Goal: Information Seeking & Learning: Learn about a topic

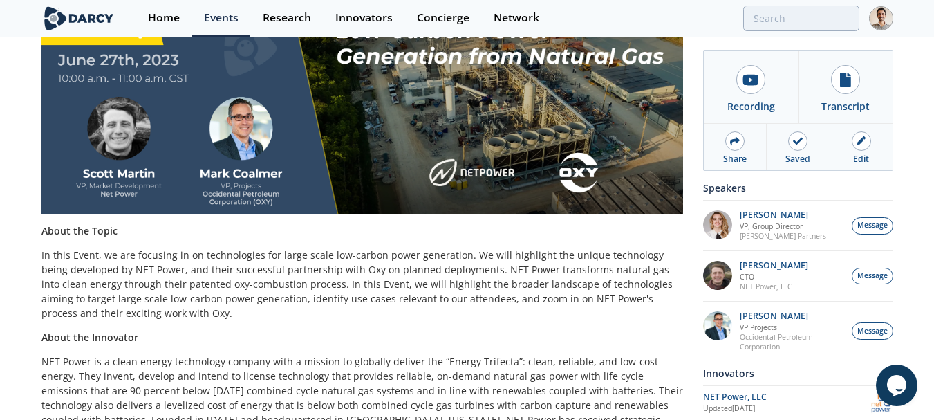
scroll to position [207, 0]
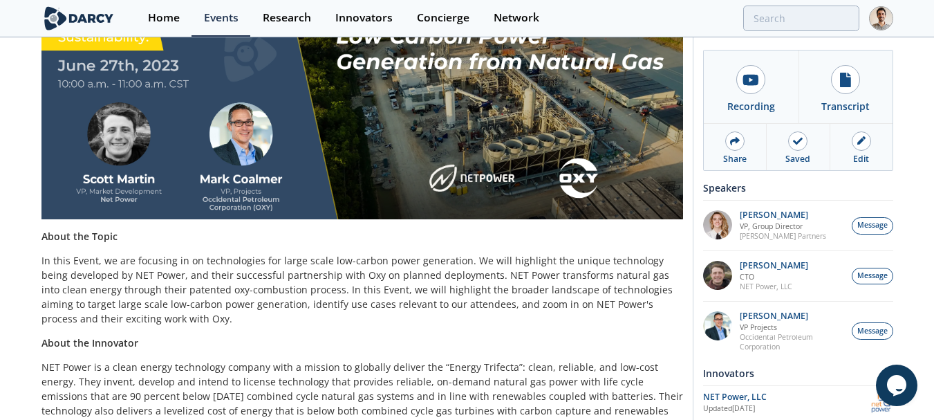
click at [224, 265] on p "In this Event, we are focusing in on technologies for large scale low-carbon po…" at bounding box center [362, 289] width 642 height 73
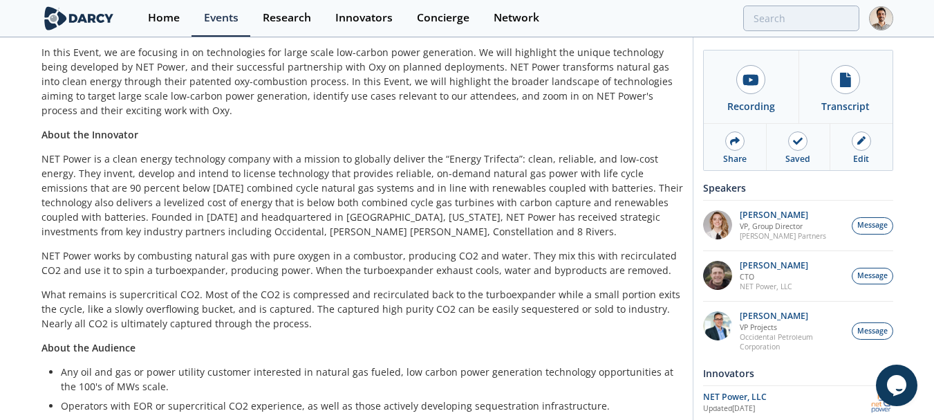
scroll to position [357, 0]
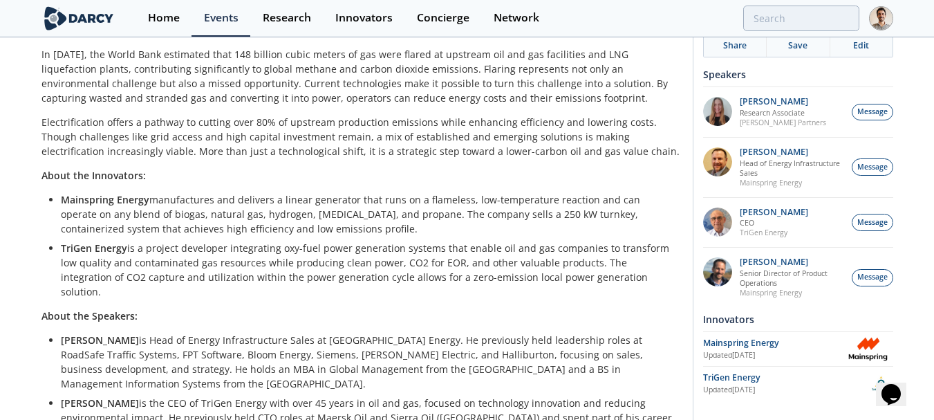
scroll to position [207, 0]
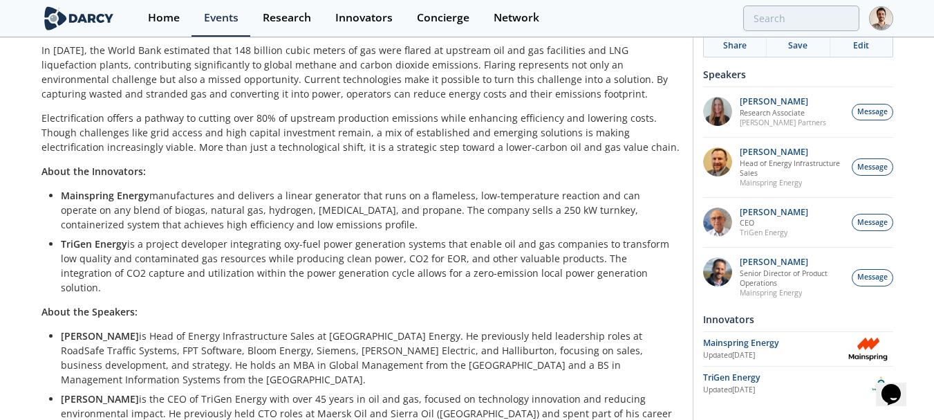
click at [234, 128] on p "Electrification offers a pathway to cutting over 80% of upstream production emi…" at bounding box center [362, 133] width 642 height 44
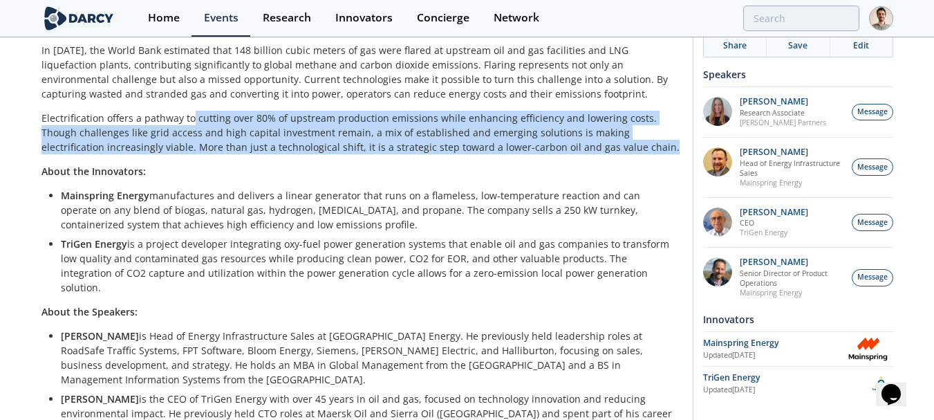
drag, startPoint x: 191, startPoint y: 118, endPoint x: 640, endPoint y: 147, distance: 450.3
click at [640, 147] on p "Electrification offers a pathway to cutting over 80% of upstream production emi…" at bounding box center [362, 133] width 642 height 44
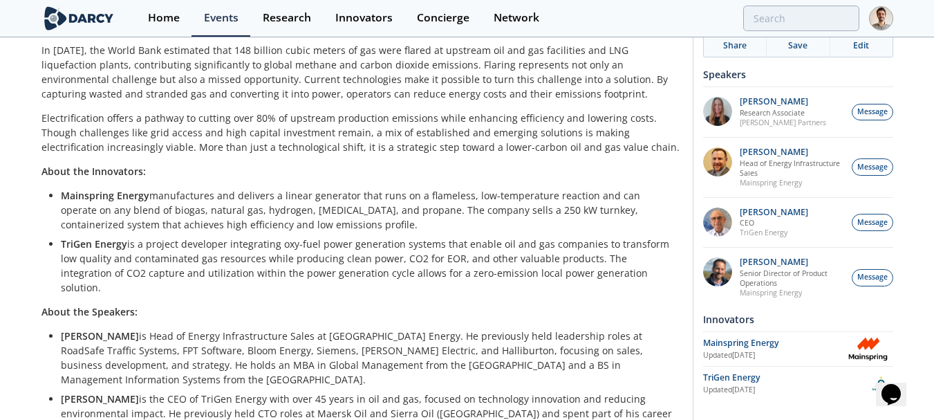
click at [548, 189] on p "Mainspring Energy manufactures and delivers a linear generator that runs on a f…" at bounding box center [367, 210] width 612 height 44
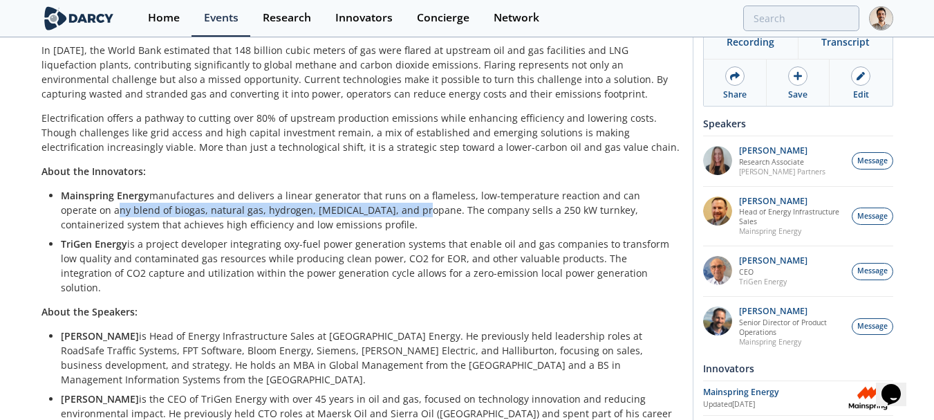
drag, startPoint x: 77, startPoint y: 210, endPoint x: 379, endPoint y: 214, distance: 301.4
click at [379, 214] on p "Mainspring Energy manufactures and delivers a linear generator that runs on a f…" at bounding box center [367, 210] width 612 height 44
copy p "any blend of biogas, natural gas, hydrogen, ammonia, and propane."
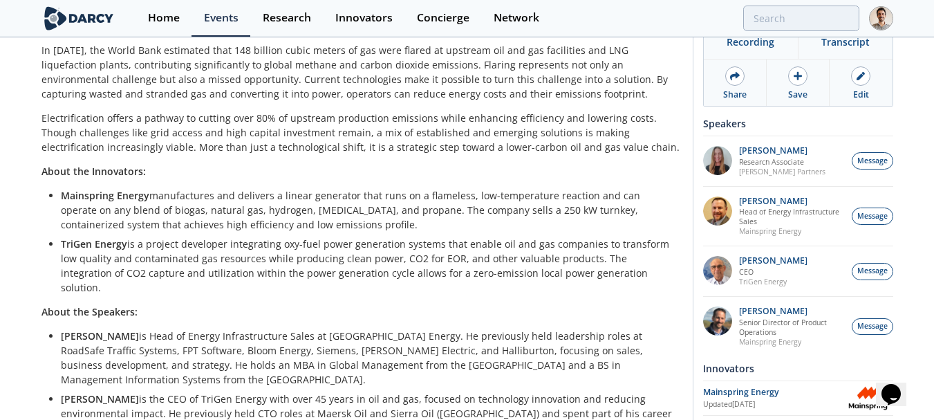
click at [261, 252] on p "TriGen Energy is a project developer integrating oxy-fuel power generation syst…" at bounding box center [367, 265] width 612 height 58
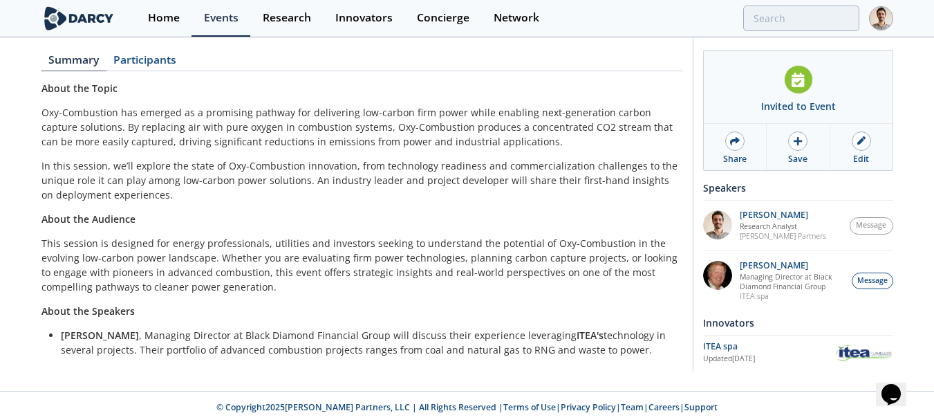
scroll to position [165, 0]
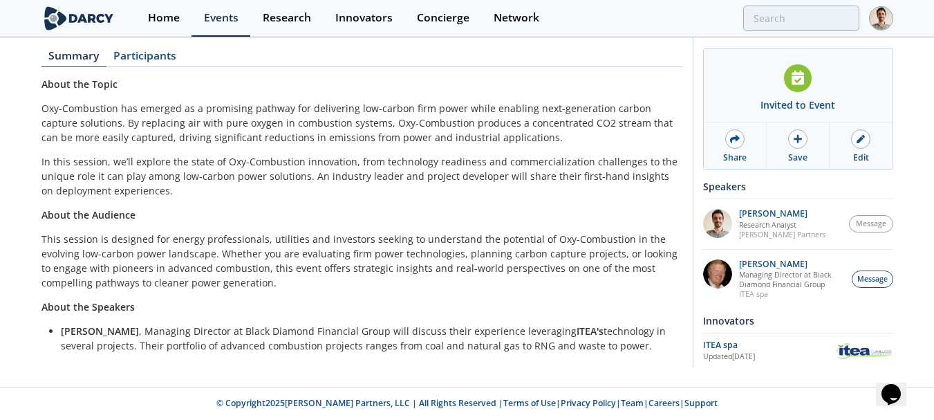
drag, startPoint x: 372, startPoint y: 104, endPoint x: 646, endPoint y: 31, distance: 283.9
click at [372, 104] on p "Oxy-Combustion has emerged as a promising pathway for delivering low-carbon fir…" at bounding box center [362, 123] width 642 height 44
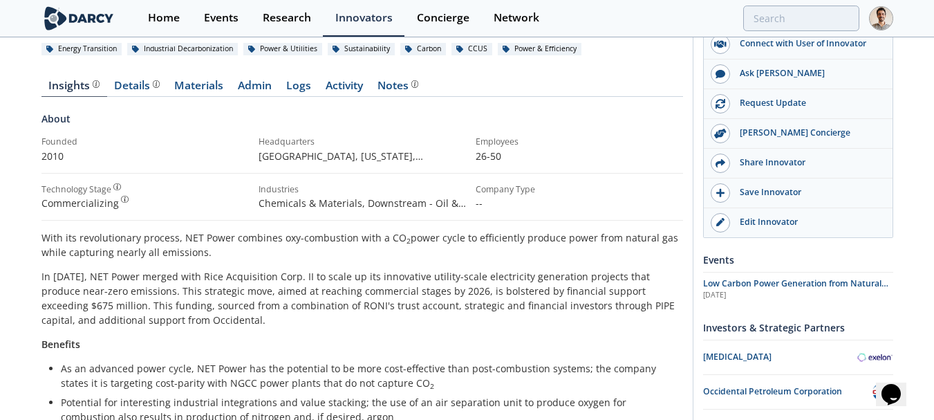
scroll to position [138, 0]
